Goal: Task Accomplishment & Management: Complete application form

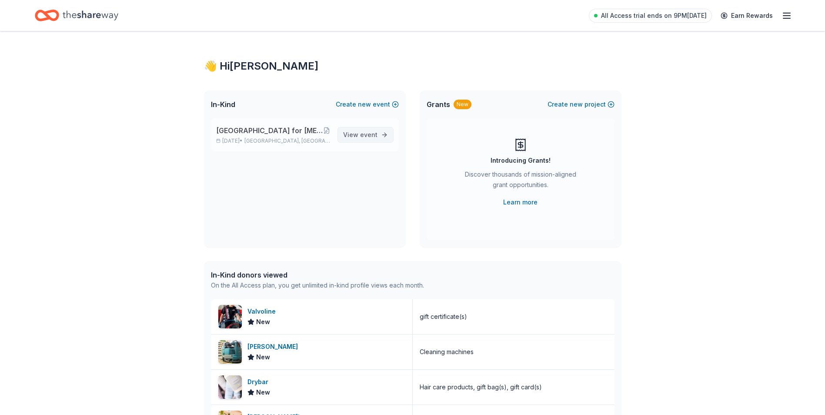
click at [363, 131] on span "event" at bounding box center [368, 134] width 17 height 7
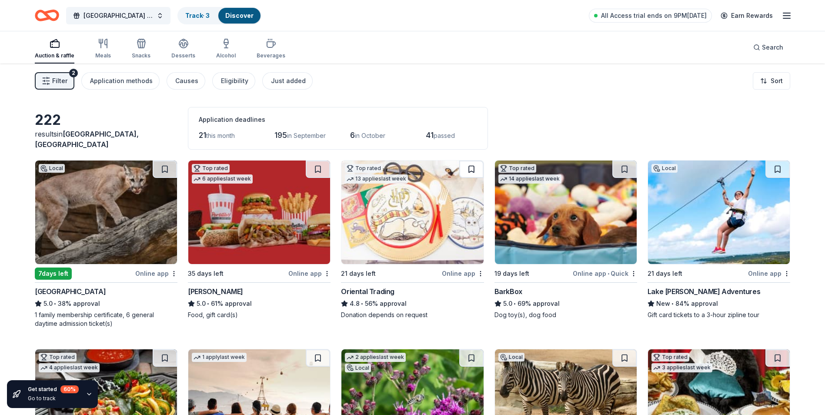
click at [473, 168] on button at bounding box center [471, 168] width 24 height 17
click at [574, 196] on img at bounding box center [566, 211] width 142 height 103
click at [145, 213] on img at bounding box center [106, 211] width 142 height 103
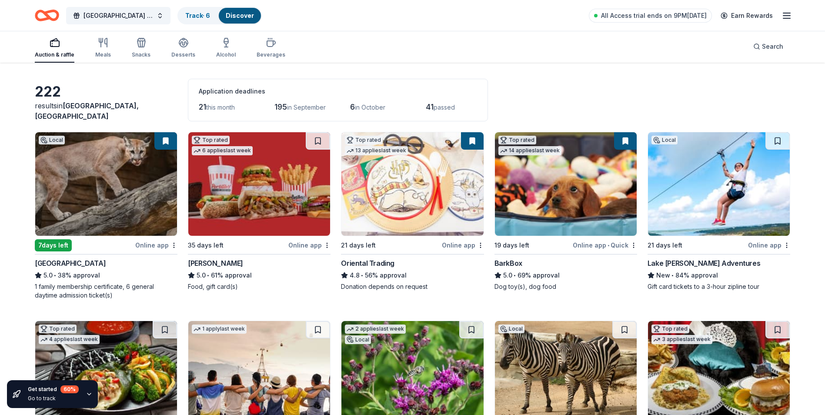
scroll to position [43, 0]
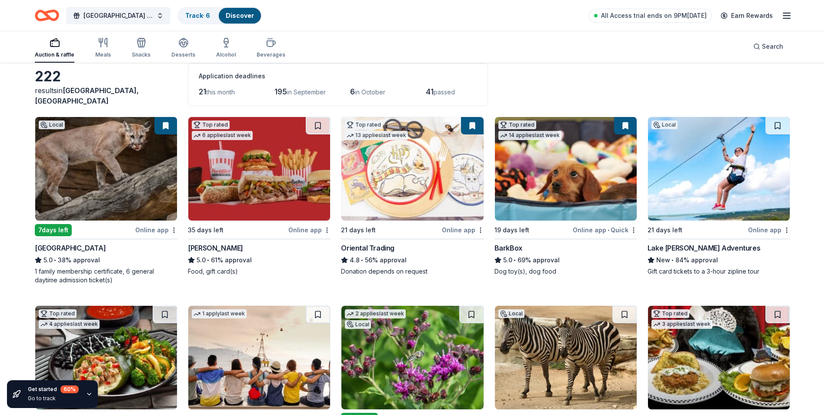
click at [707, 177] on img at bounding box center [719, 168] width 142 height 103
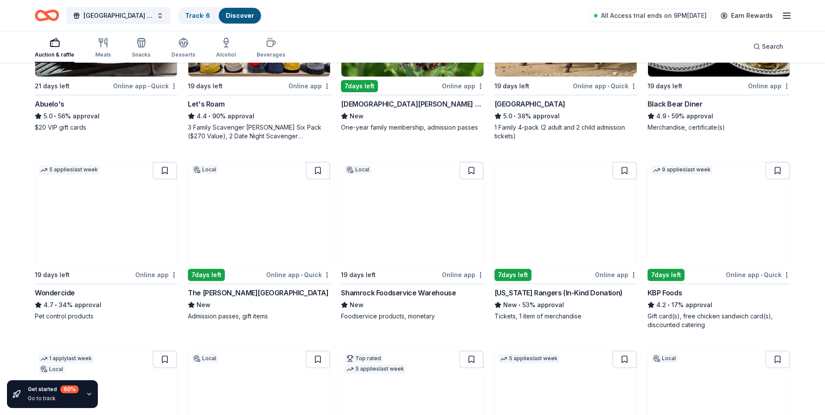
scroll to position [391, 0]
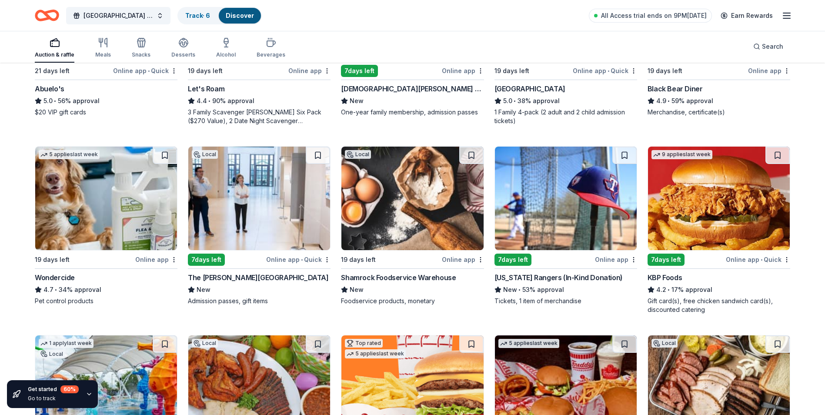
click at [428, 210] on img at bounding box center [412, 197] width 142 height 103
click at [473, 152] on button at bounding box center [472, 154] width 23 height 17
click at [573, 197] on img at bounding box center [566, 197] width 142 height 103
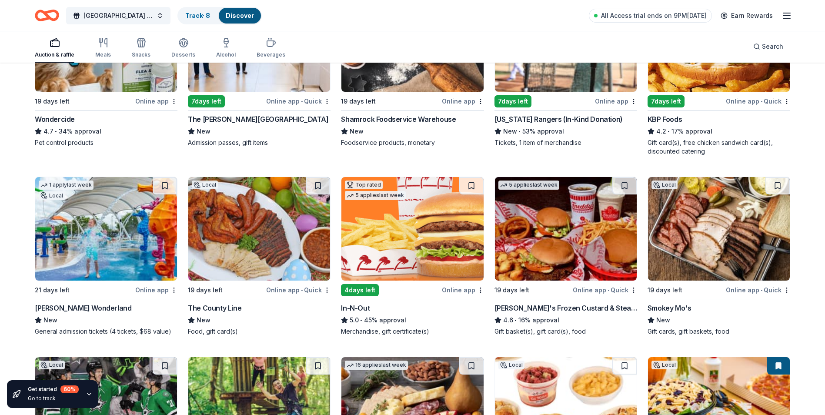
scroll to position [565, 0]
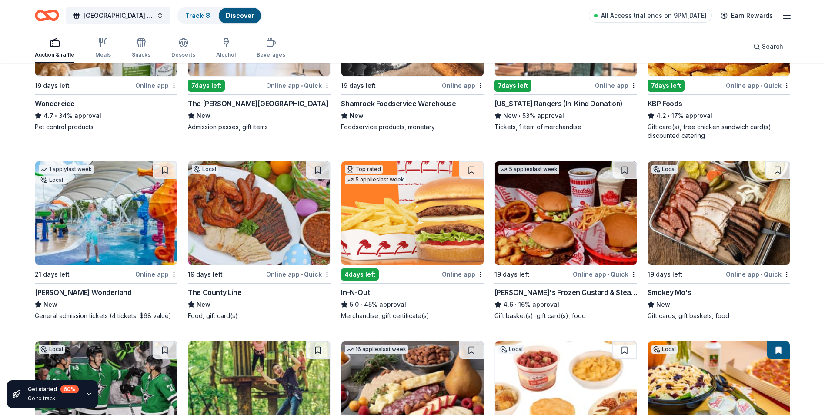
click at [441, 203] on img at bounding box center [412, 212] width 142 height 103
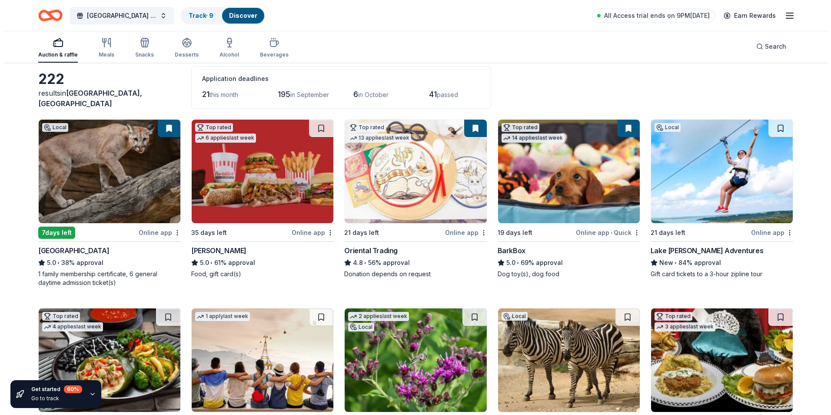
scroll to position [0, 0]
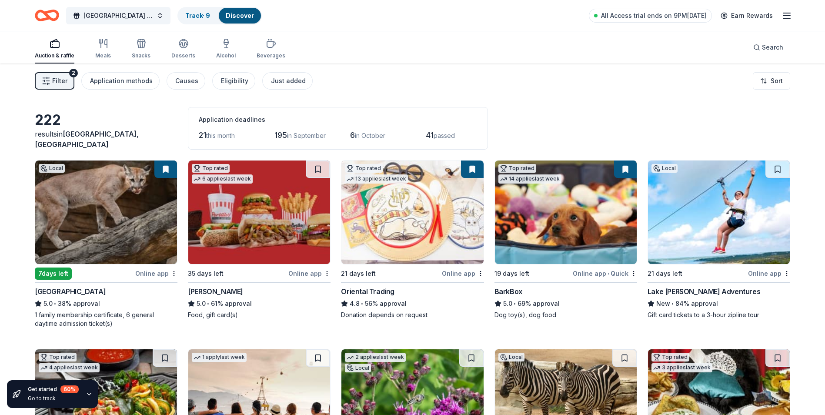
click at [58, 79] on span "Filter" at bounding box center [59, 81] width 15 height 10
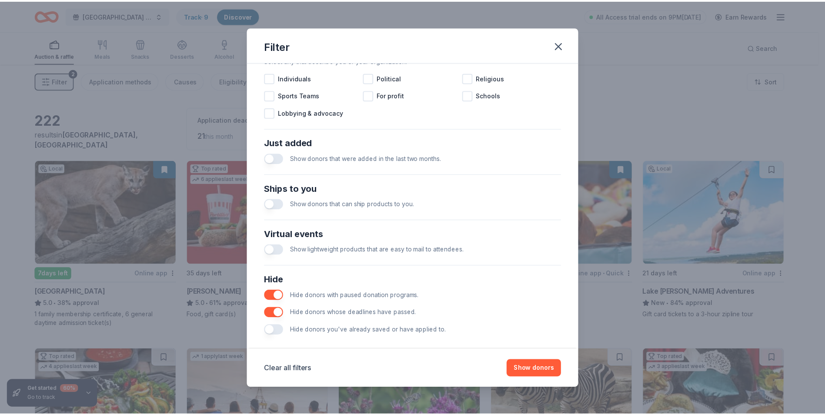
scroll to position [286, 0]
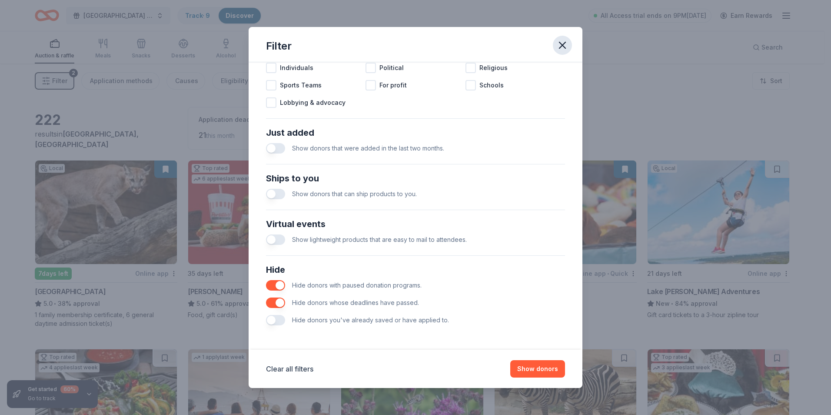
click at [564, 40] on icon "button" at bounding box center [562, 45] width 12 height 12
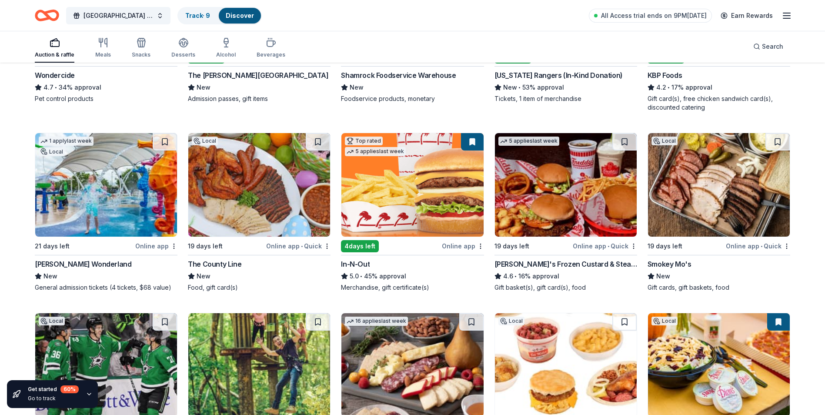
scroll to position [609, 0]
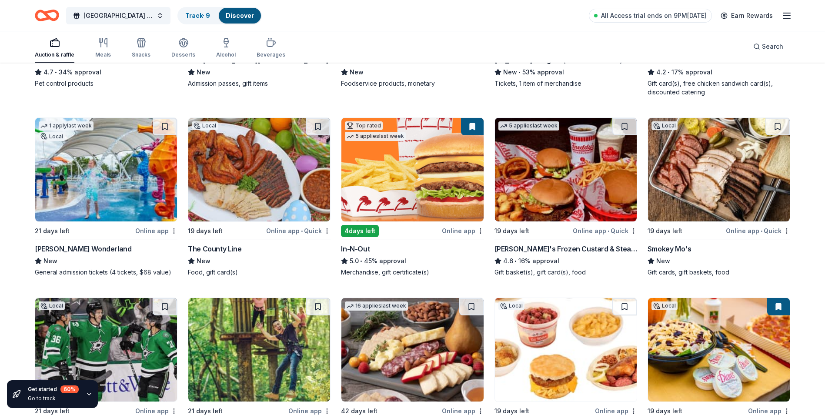
click at [579, 165] on img at bounding box center [566, 169] width 142 height 103
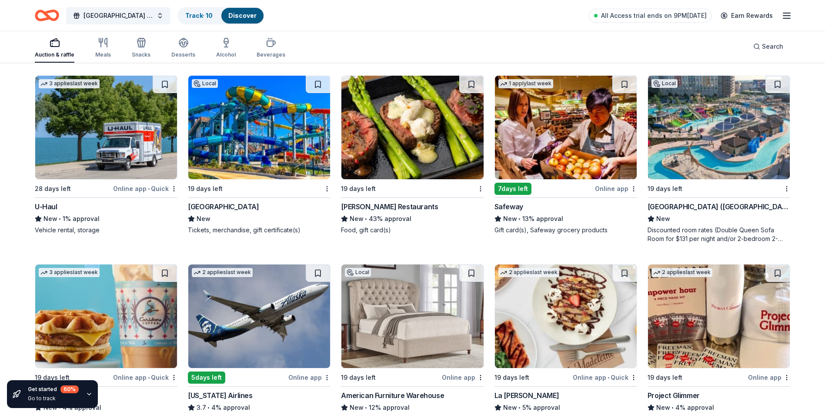
scroll to position [3782, 0]
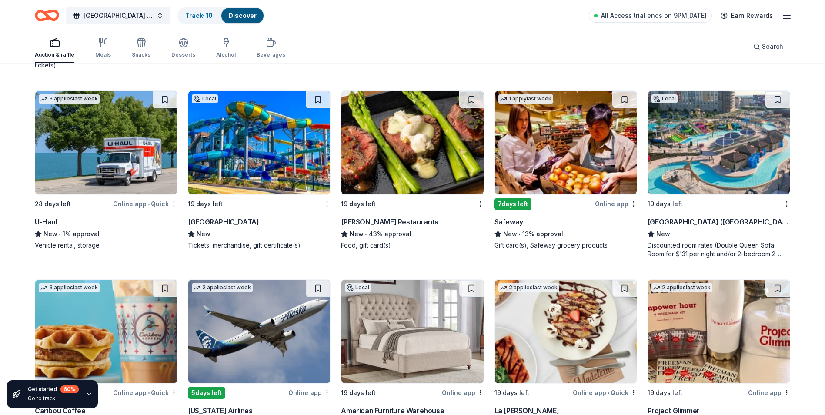
click at [725, 163] on img at bounding box center [719, 142] width 142 height 103
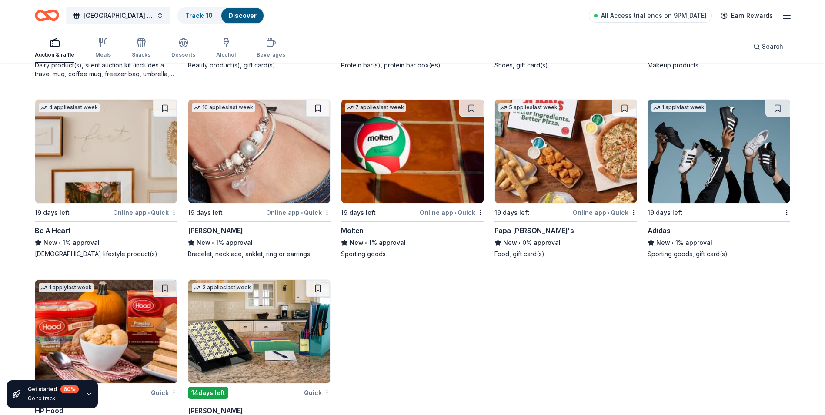
scroll to position [8057, 0]
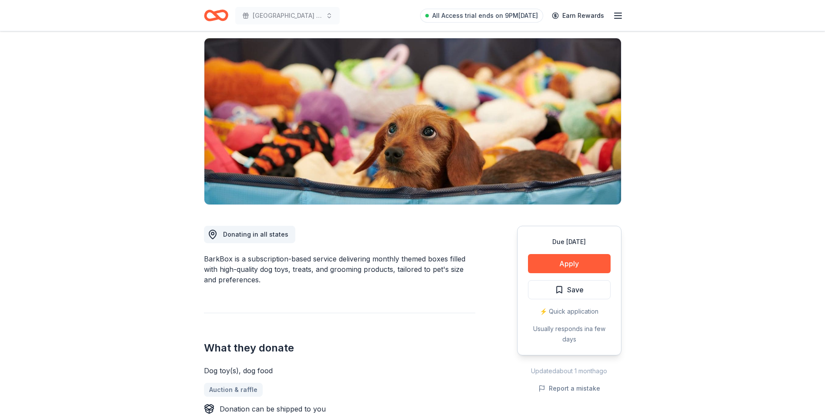
scroll to position [87, 0]
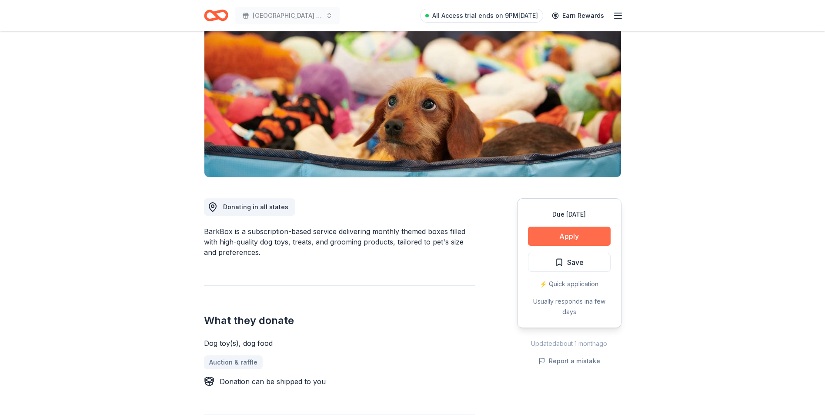
click at [580, 234] on button "Apply" at bounding box center [569, 235] width 83 height 19
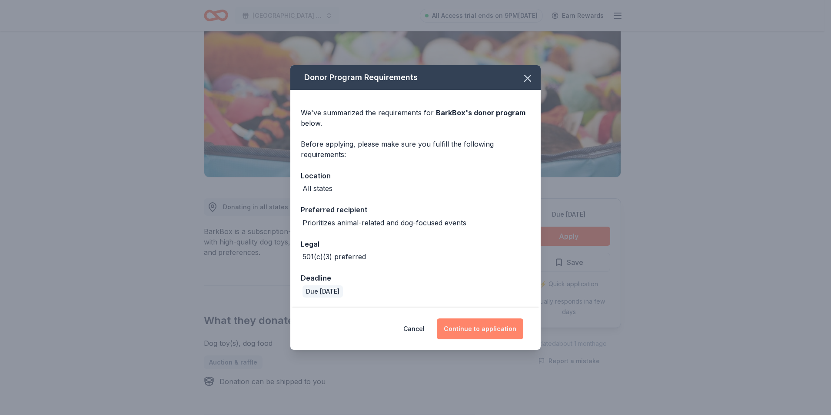
click at [490, 329] on button "Continue to application" at bounding box center [480, 328] width 87 height 21
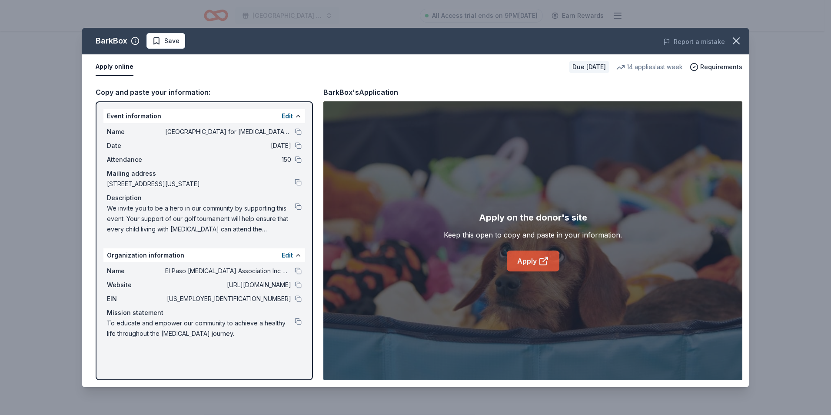
click at [539, 258] on icon at bounding box center [544, 261] width 10 height 10
click at [297, 270] on button at bounding box center [298, 270] width 7 height 7
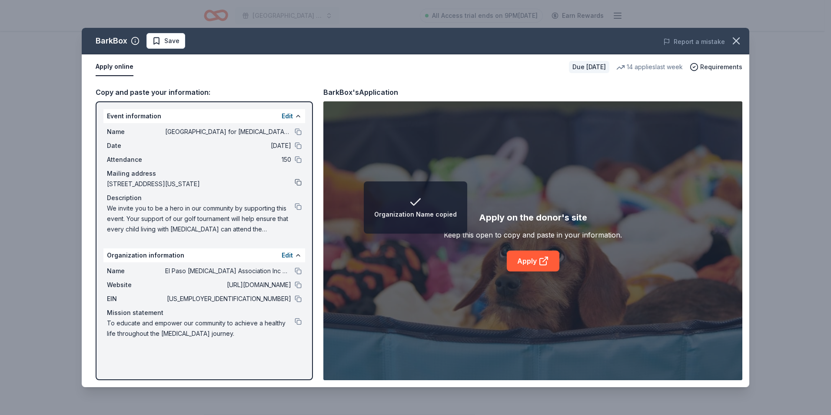
click at [296, 180] on button at bounding box center [298, 182] width 7 height 7
click at [298, 129] on button at bounding box center [298, 131] width 7 height 7
click at [300, 296] on button at bounding box center [298, 298] width 7 height 7
click at [298, 319] on button at bounding box center [298, 321] width 7 height 7
click at [297, 205] on button at bounding box center [298, 206] width 7 height 7
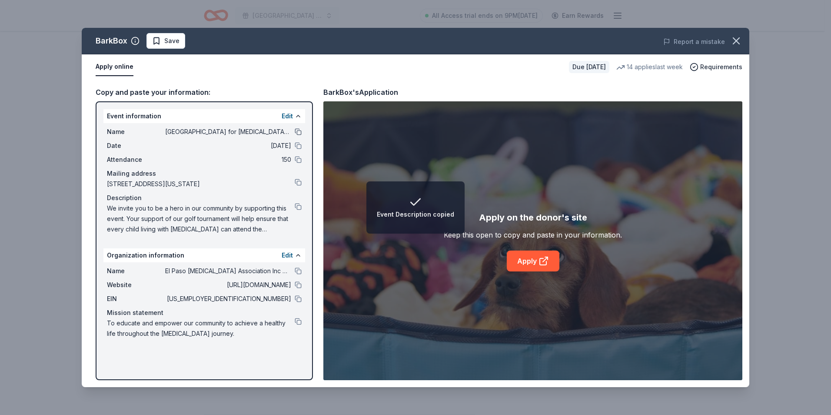
click at [297, 131] on button at bounding box center [298, 131] width 7 height 7
click at [298, 205] on button at bounding box center [298, 206] width 7 height 7
click at [296, 181] on button at bounding box center [298, 182] width 7 height 7
click at [734, 42] on icon "button" at bounding box center [736, 41] width 12 height 12
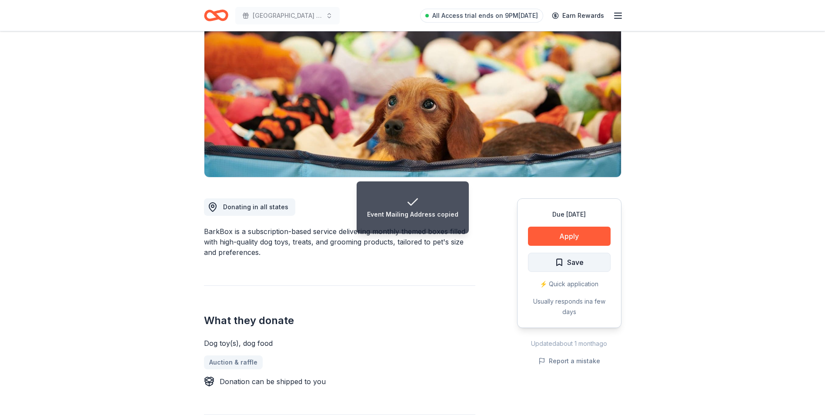
click at [590, 261] on button "Save" at bounding box center [569, 262] width 83 height 19
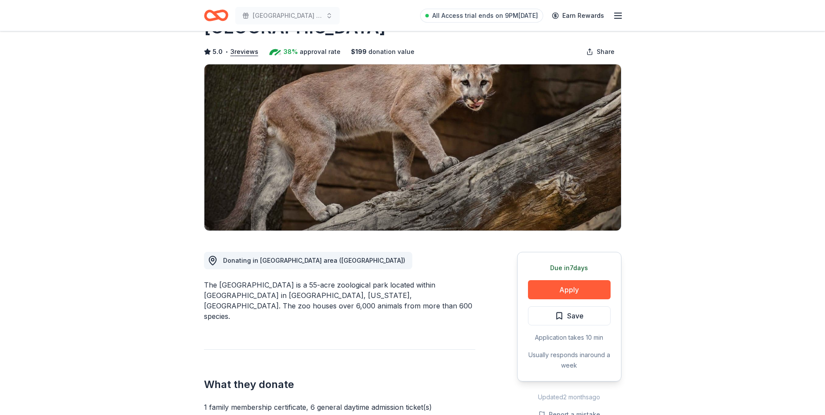
scroll to position [43, 0]
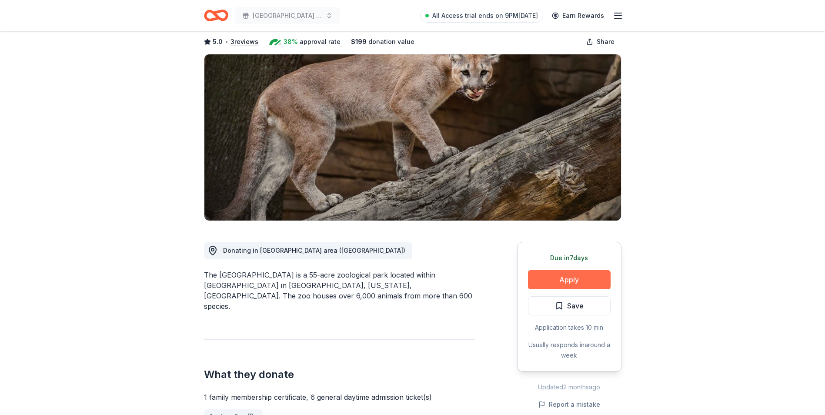
click at [582, 276] on button "Apply" at bounding box center [569, 279] width 83 height 19
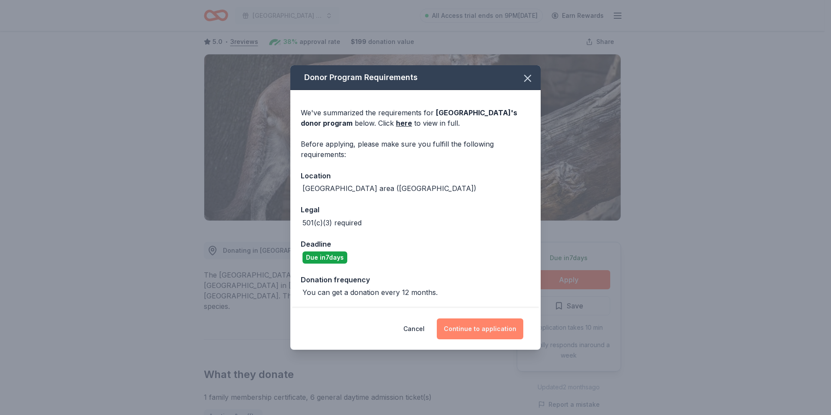
click at [496, 326] on button "Continue to application" at bounding box center [480, 328] width 87 height 21
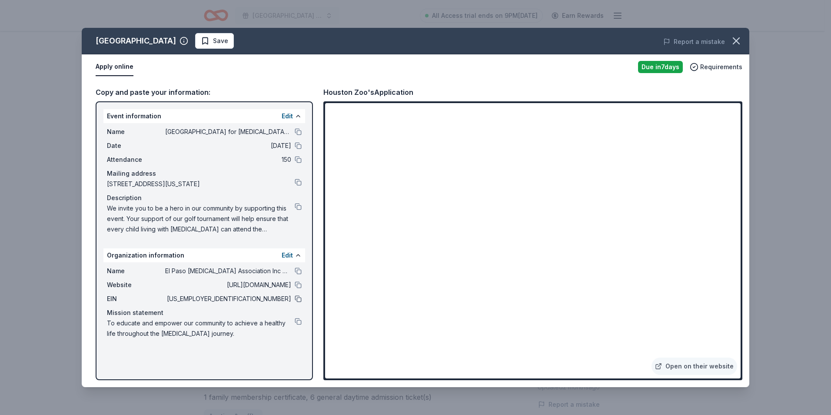
click at [299, 300] on button at bounding box center [298, 298] width 7 height 7
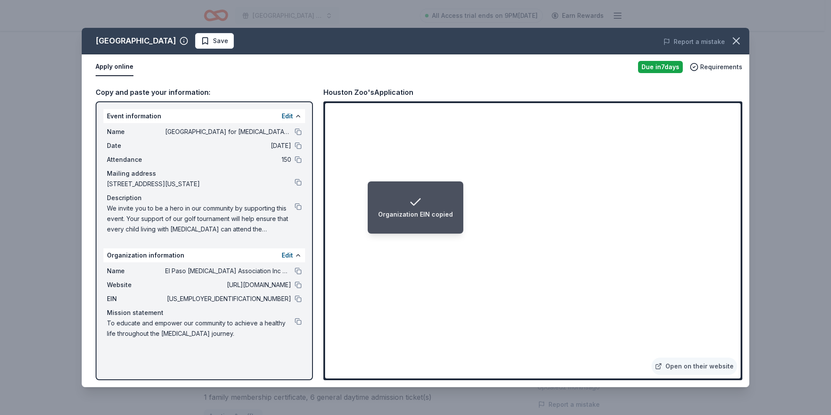
drag, startPoint x: 300, startPoint y: 285, endPoint x: 329, endPoint y: 276, distance: 30.4
click at [300, 285] on button at bounding box center [298, 284] width 7 height 7
click at [300, 320] on button at bounding box center [298, 321] width 7 height 7
click at [298, 205] on button at bounding box center [298, 206] width 7 height 7
click at [736, 41] on icon "button" at bounding box center [736, 41] width 6 height 6
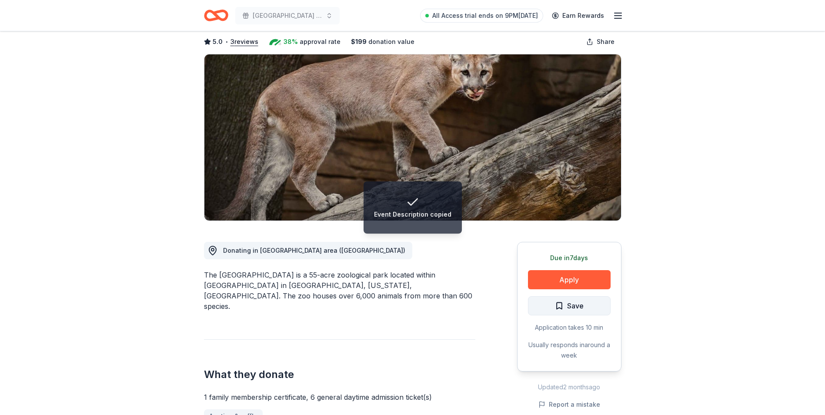
click at [574, 302] on span "Save" at bounding box center [575, 305] width 17 height 11
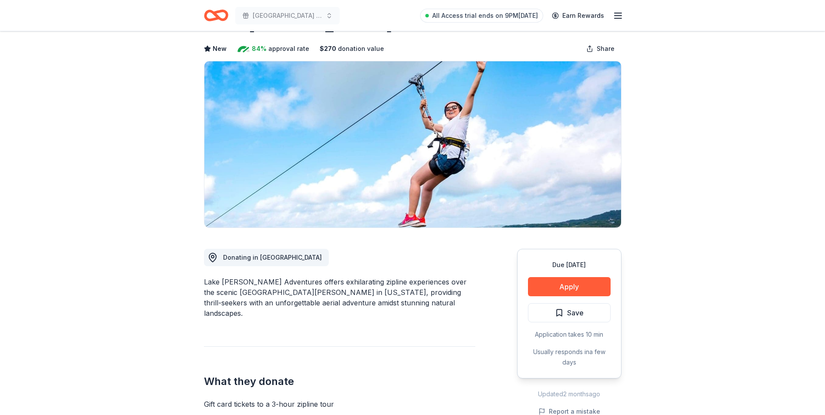
scroll to position [87, 0]
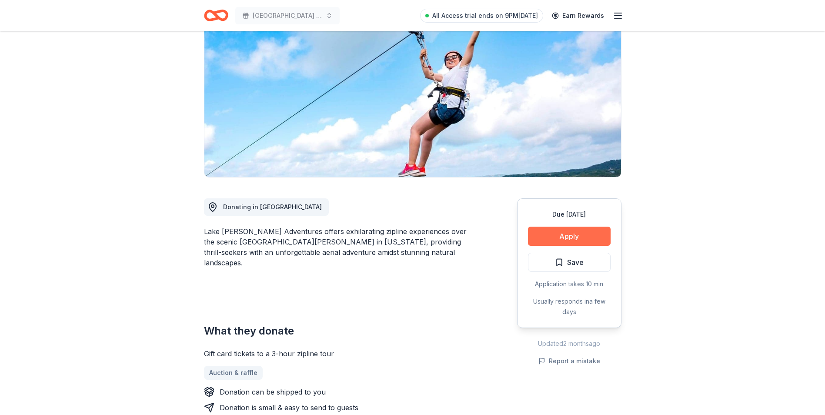
click at [572, 236] on button "Apply" at bounding box center [569, 235] width 83 height 19
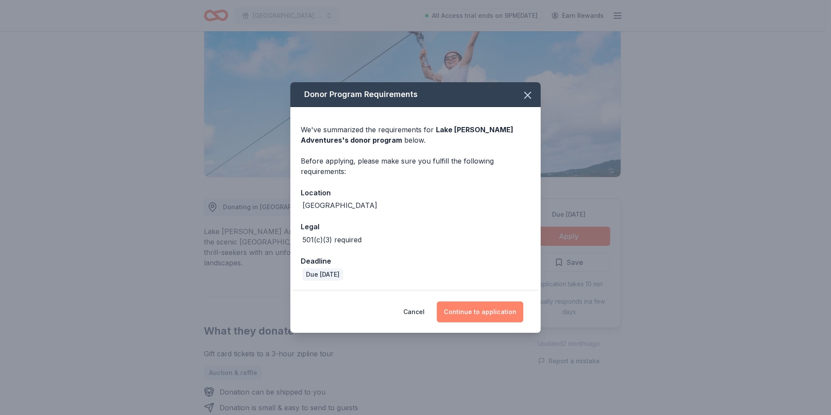
click at [496, 310] on button "Continue to application" at bounding box center [480, 311] width 87 height 21
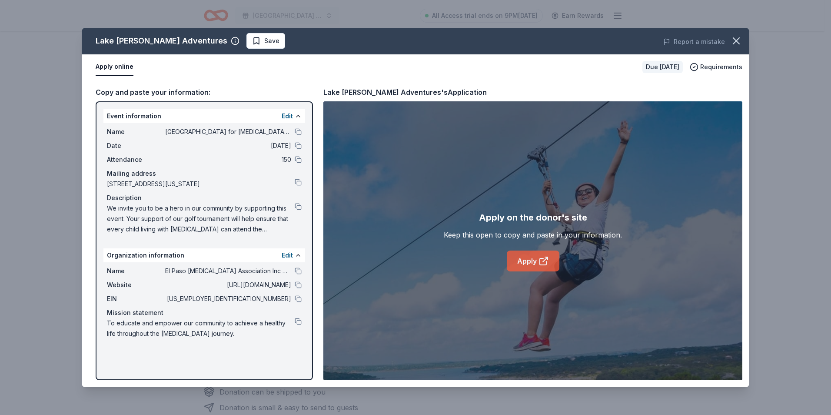
click at [544, 256] on icon at bounding box center [544, 261] width 10 height 10
click at [534, 260] on link "Apply" at bounding box center [533, 260] width 53 height 21
click at [737, 43] on icon "button" at bounding box center [736, 41] width 12 height 12
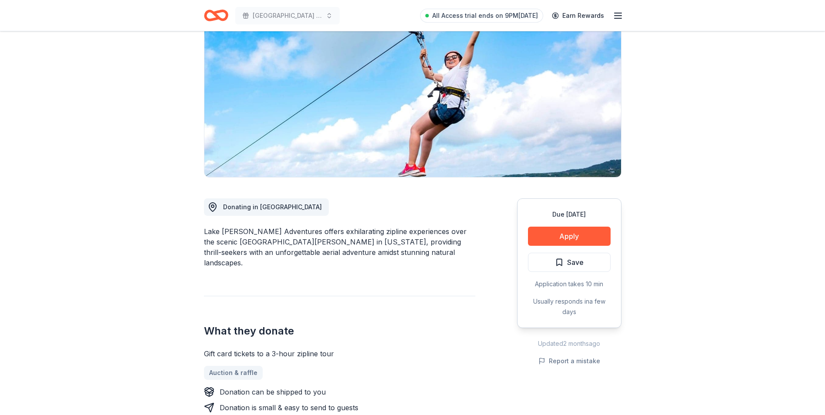
drag, startPoint x: 202, startPoint y: 229, endPoint x: 299, endPoint y: 230, distance: 97.4
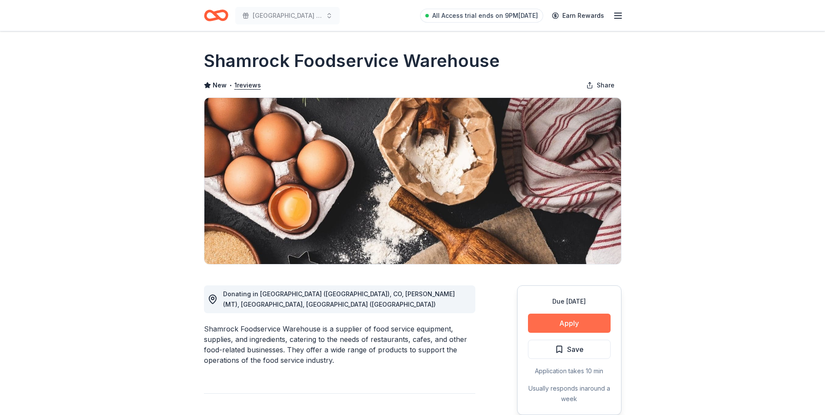
click at [578, 321] on button "Apply" at bounding box center [569, 322] width 83 height 19
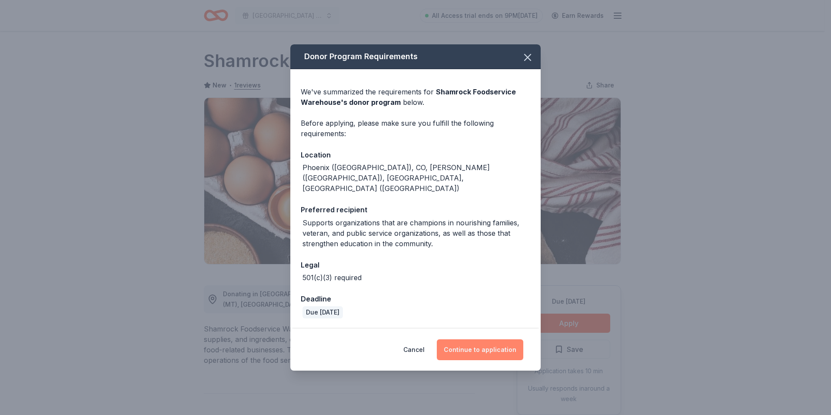
click at [504, 339] on button "Continue to application" at bounding box center [480, 349] width 87 height 21
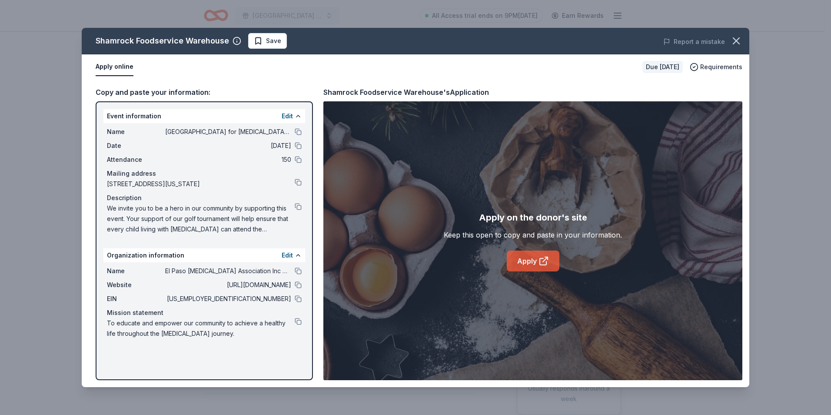
click at [538, 258] on link "Apply" at bounding box center [533, 260] width 53 height 21
click at [300, 129] on button at bounding box center [298, 131] width 7 height 7
click at [738, 41] on icon "button" at bounding box center [736, 41] width 12 height 12
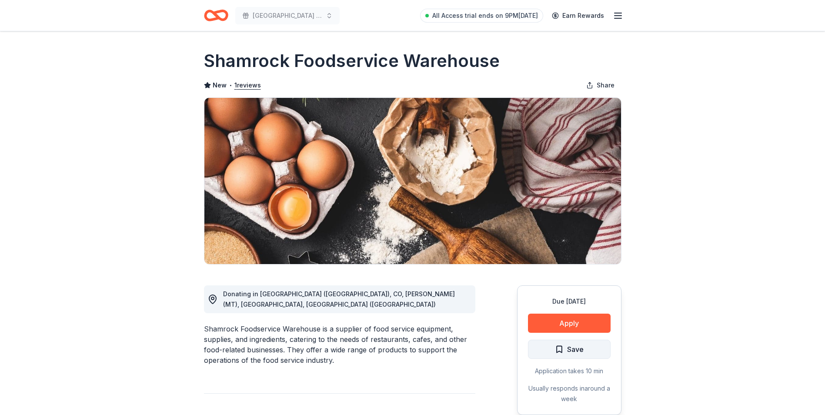
click at [578, 346] on span "Save" at bounding box center [575, 348] width 17 height 11
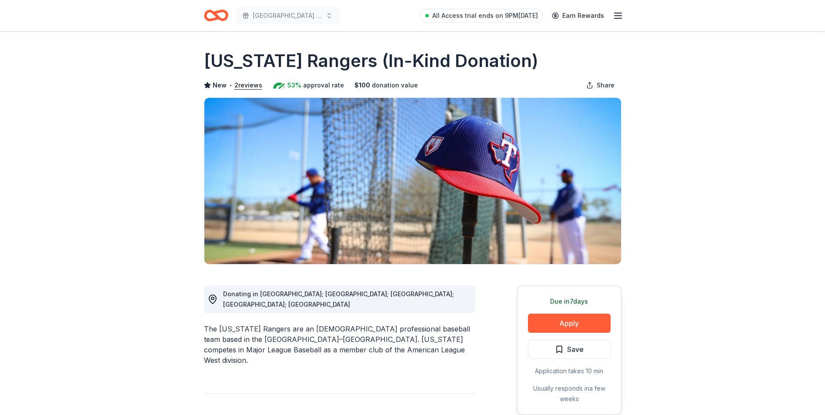
scroll to position [43, 0]
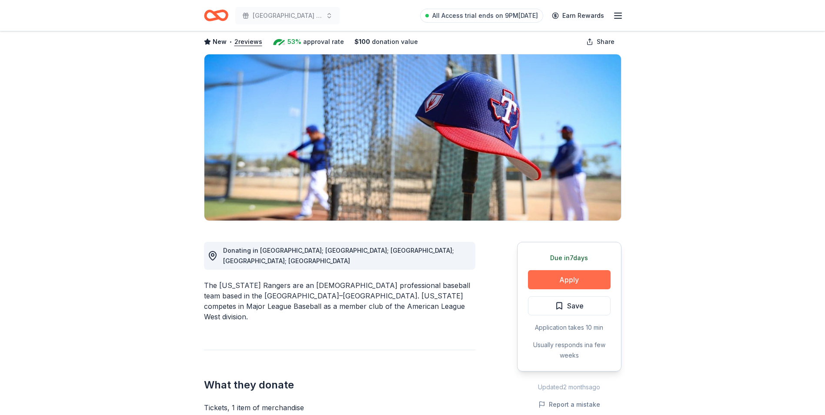
click at [586, 280] on button "Apply" at bounding box center [569, 279] width 83 height 19
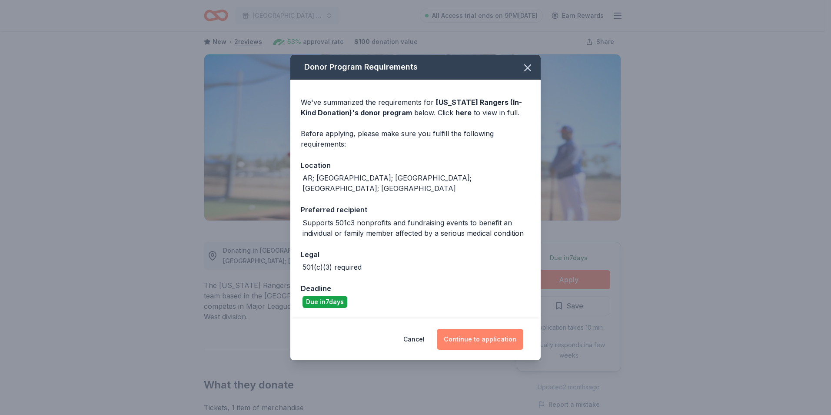
click at [500, 334] on button "Continue to application" at bounding box center [480, 339] width 87 height 21
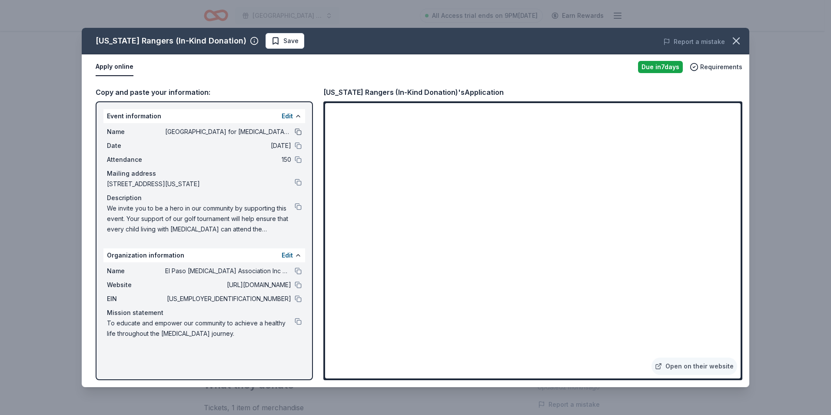
click at [297, 131] on button at bounding box center [298, 131] width 7 height 7
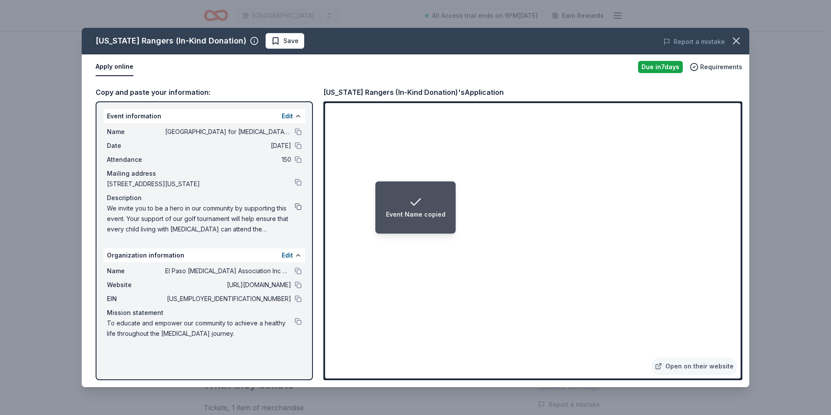
click at [296, 204] on button at bounding box center [298, 206] width 7 height 7
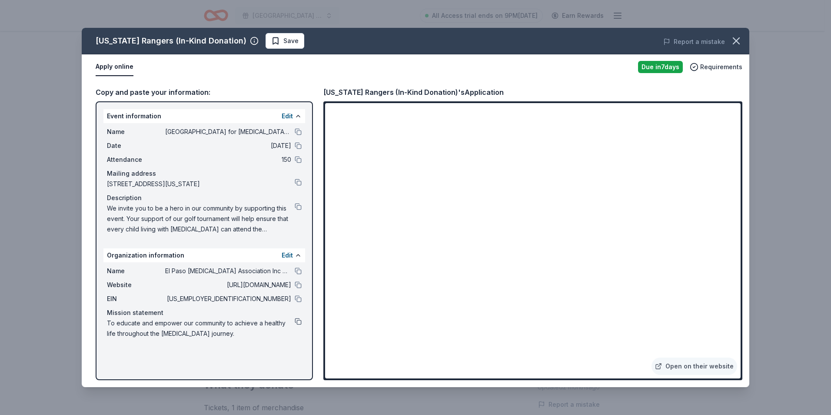
click at [300, 321] on button at bounding box center [298, 321] width 7 height 7
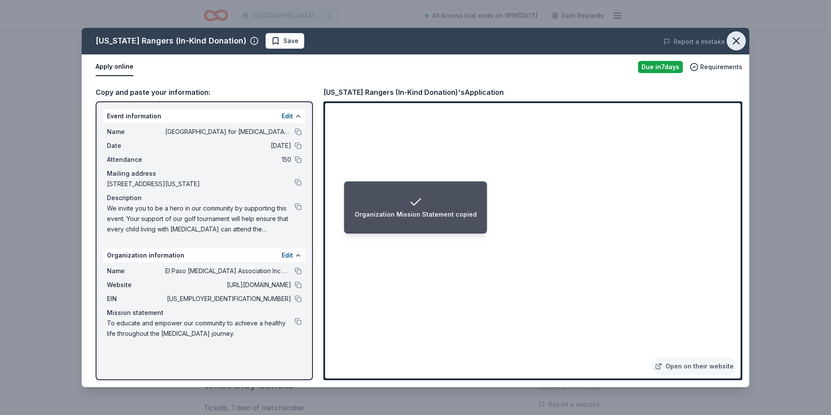
click at [741, 42] on icon "button" at bounding box center [736, 41] width 12 height 12
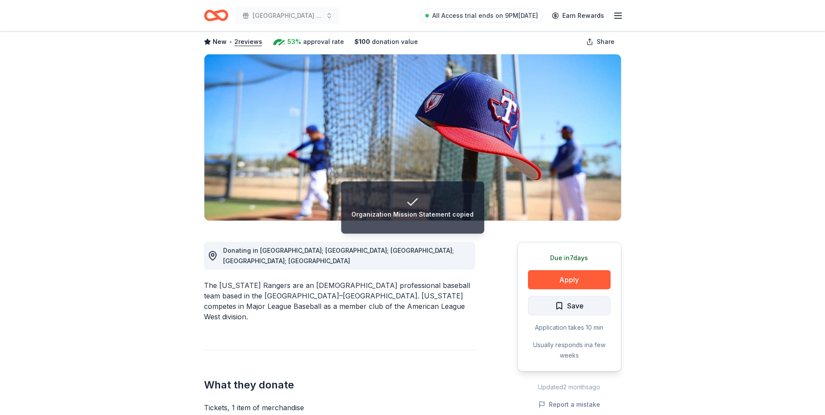
click at [582, 303] on span "Save" at bounding box center [575, 305] width 17 height 11
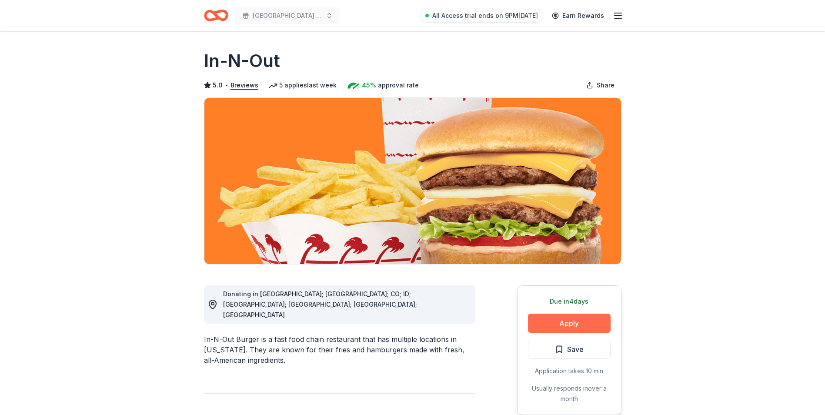
click at [569, 319] on button "Apply" at bounding box center [569, 322] width 83 height 19
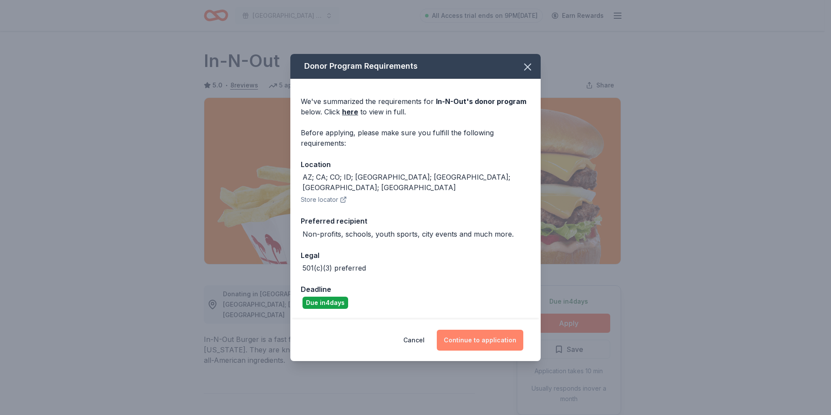
click at [490, 336] on button "Continue to application" at bounding box center [480, 339] width 87 height 21
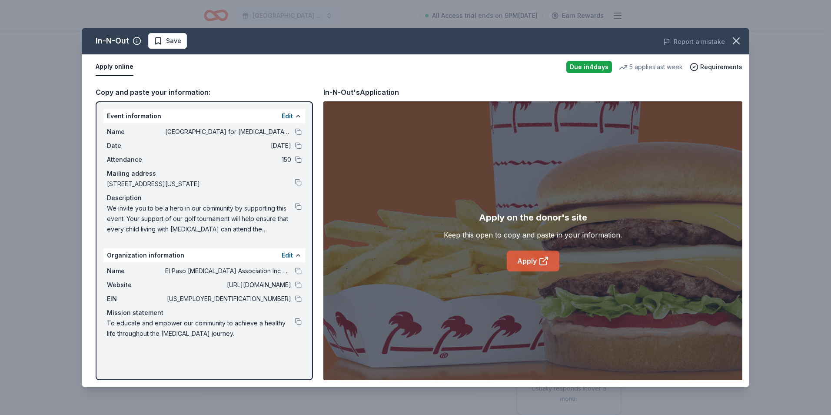
click at [547, 262] on icon at bounding box center [544, 261] width 10 height 10
click at [297, 297] on button at bounding box center [298, 298] width 7 height 7
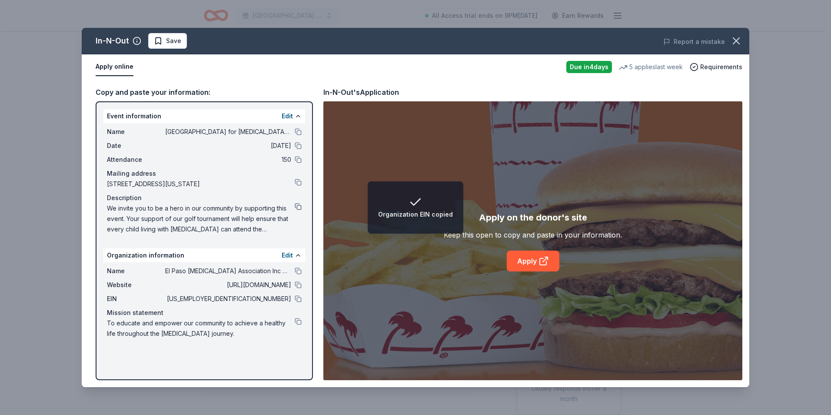
click at [296, 203] on button at bounding box center [298, 206] width 7 height 7
click at [298, 128] on div "Name [GEOGRAPHIC_DATA] for [MEDICAL_DATA] Golf Tournament Fundraiser" at bounding box center [204, 131] width 195 height 10
click at [298, 130] on button at bounding box center [298, 131] width 7 height 7
click at [299, 204] on button at bounding box center [298, 206] width 7 height 7
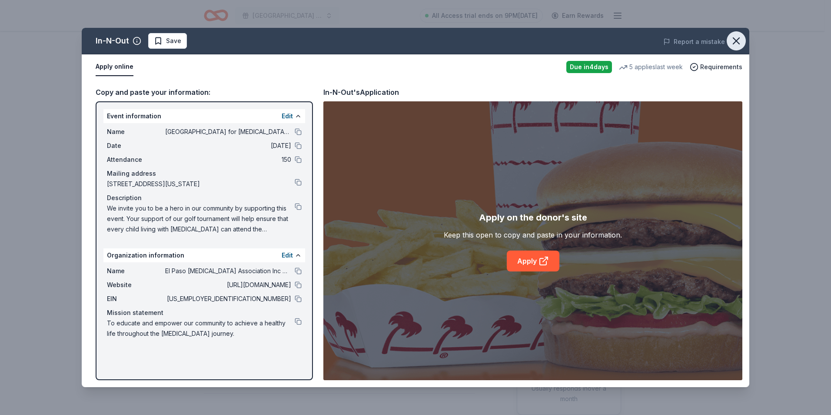
click at [741, 41] on icon "button" at bounding box center [736, 41] width 12 height 12
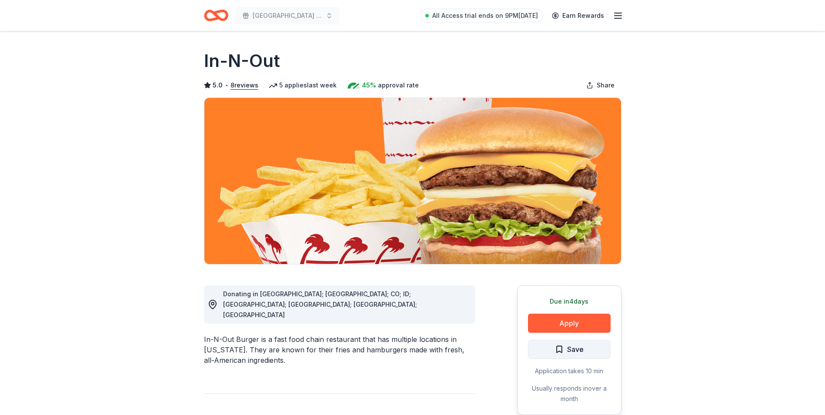
click at [583, 346] on button "Save" at bounding box center [569, 348] width 83 height 19
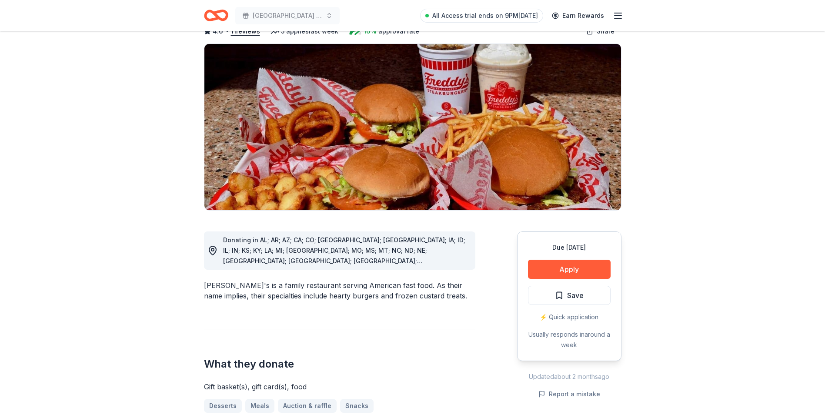
scroll to position [87, 0]
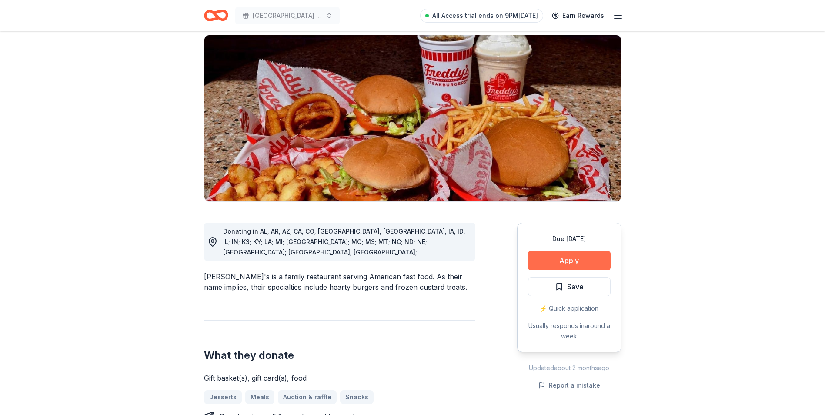
click at [590, 251] on button "Apply" at bounding box center [569, 260] width 83 height 19
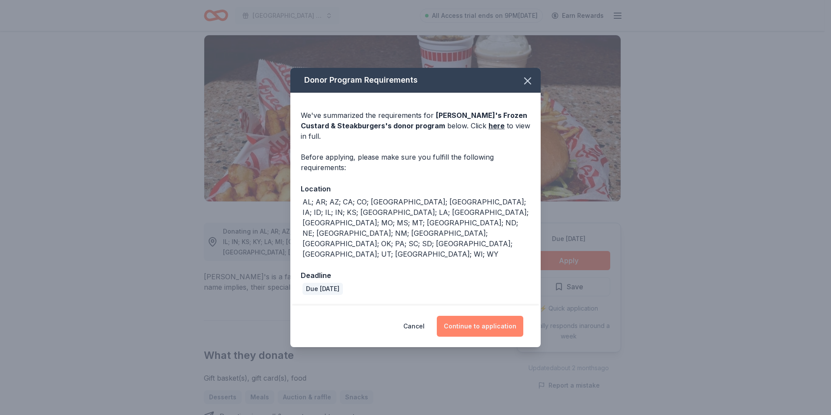
click at [502, 316] on button "Continue to application" at bounding box center [480, 326] width 87 height 21
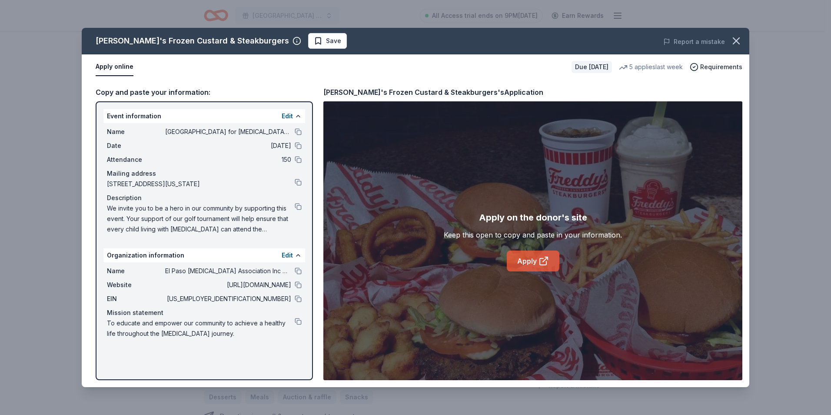
click at [539, 260] on icon at bounding box center [544, 261] width 10 height 10
click at [738, 40] on icon "button" at bounding box center [736, 41] width 6 height 6
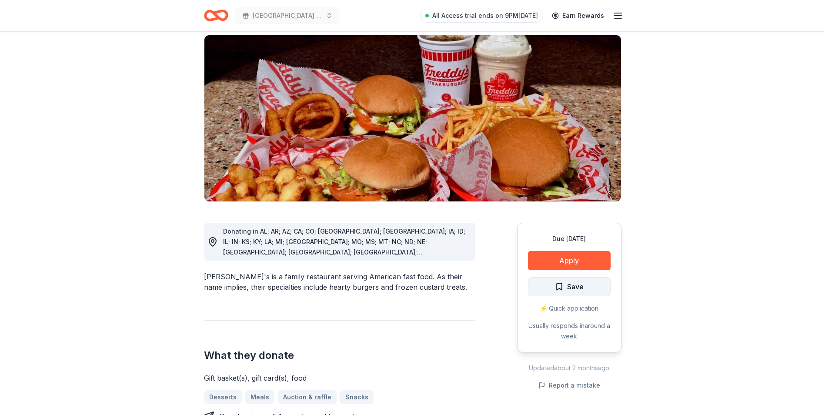
click at [581, 281] on span "Save" at bounding box center [575, 286] width 17 height 11
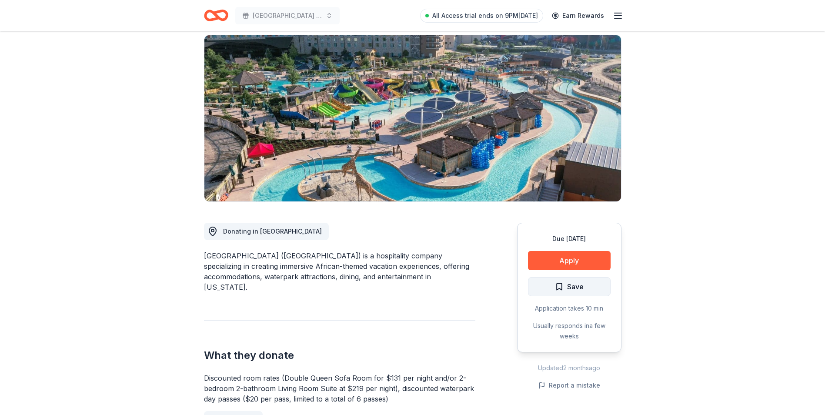
scroll to position [87, 0]
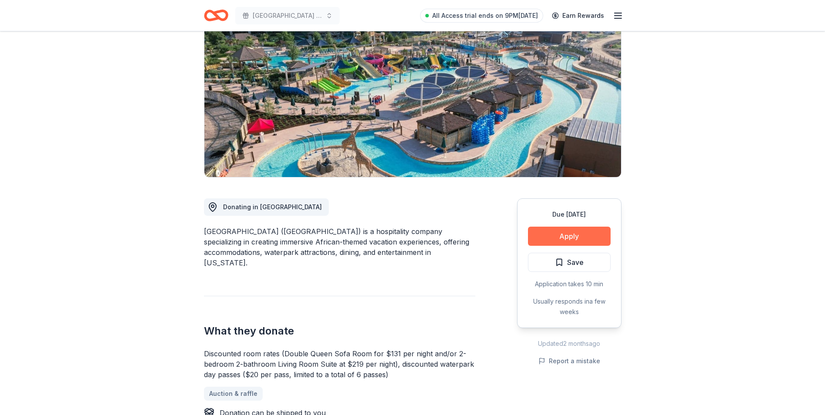
click at [579, 233] on button "Apply" at bounding box center [569, 235] width 83 height 19
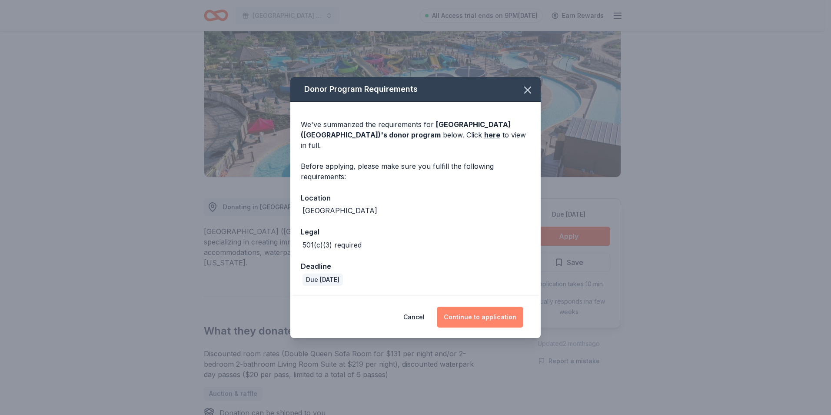
click at [482, 308] on button "Continue to application" at bounding box center [480, 316] width 87 height 21
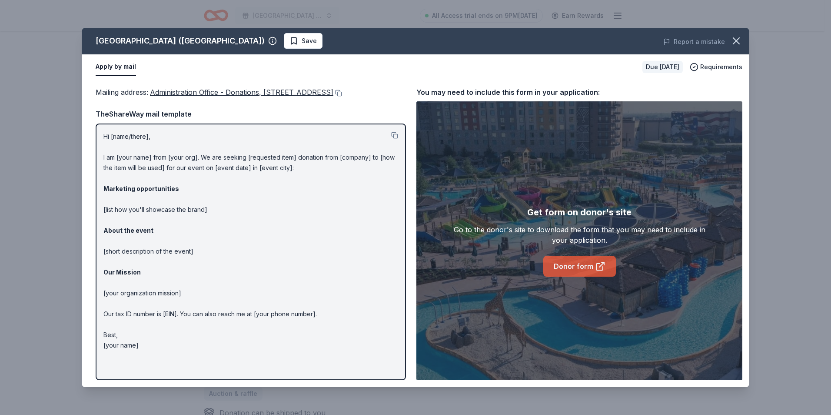
click at [586, 262] on link "Donor form" at bounding box center [579, 266] width 73 height 21
click at [739, 40] on icon "button" at bounding box center [736, 41] width 12 height 12
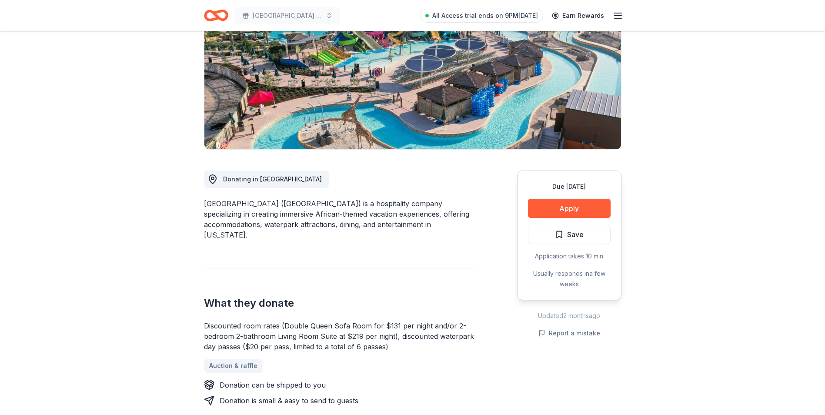
scroll to position [130, 0]
